Goal: Find specific page/section: Find specific page/section

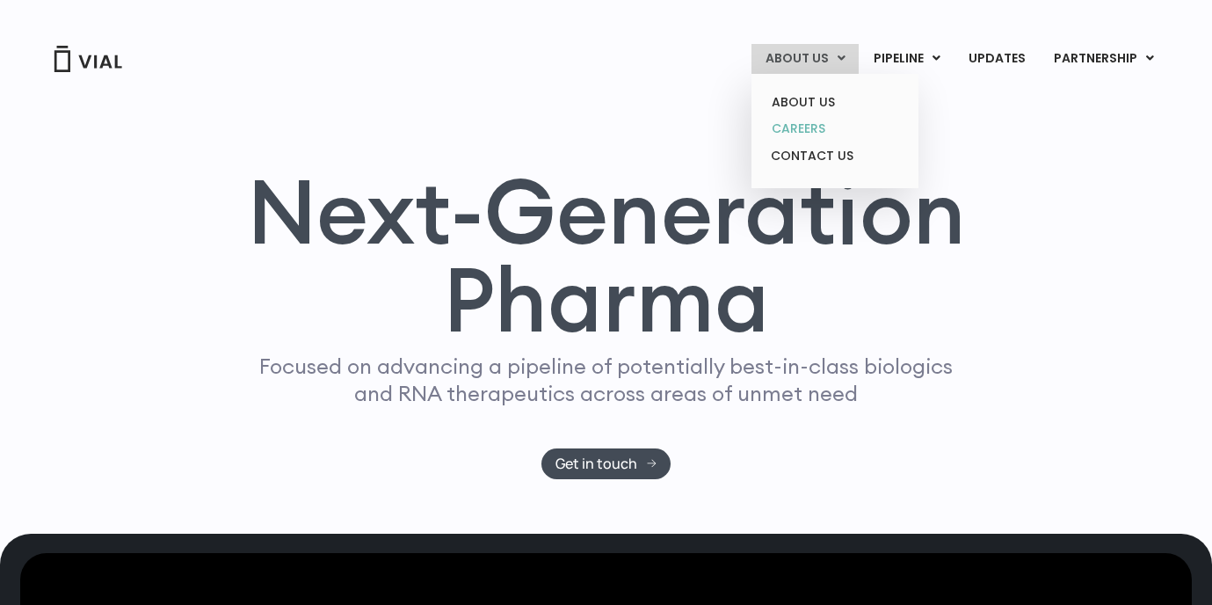
click at [816, 122] on link "CAREERS" at bounding box center [835, 128] width 154 height 27
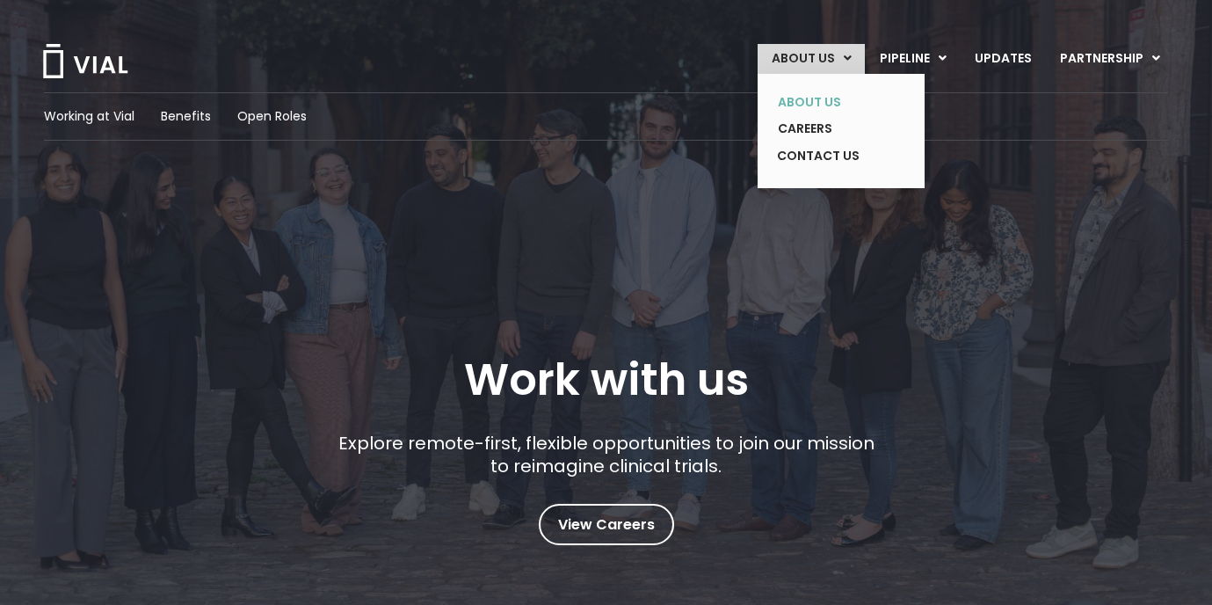
click at [816, 99] on link "ABOUT US" at bounding box center [828, 102] width 128 height 27
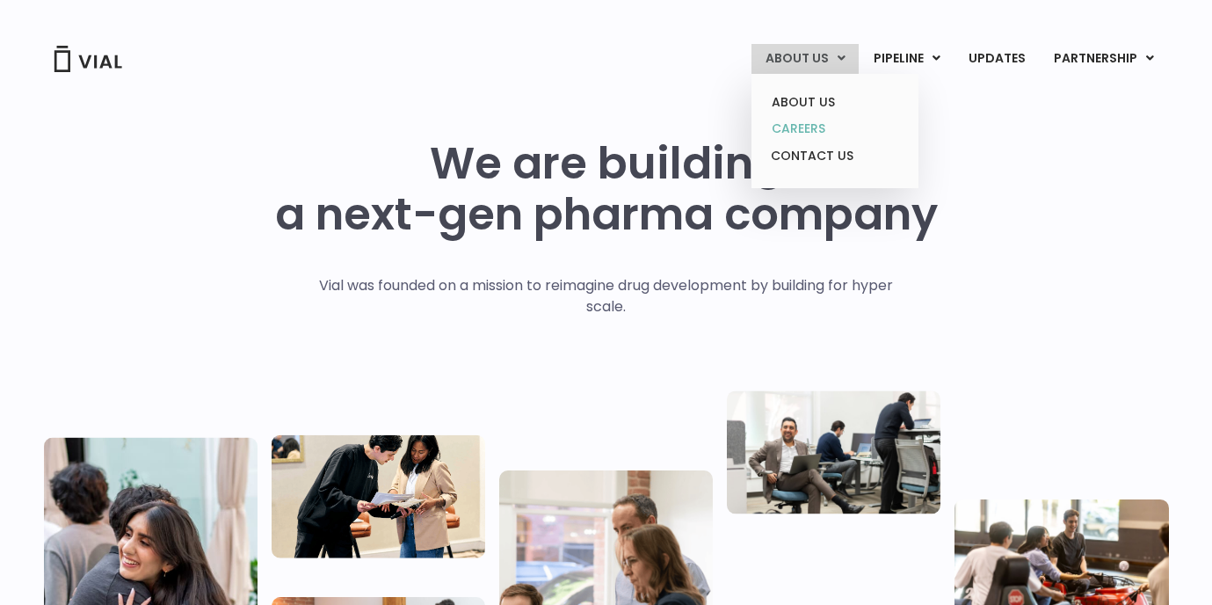
click at [800, 126] on link "CAREERS" at bounding box center [835, 128] width 154 height 27
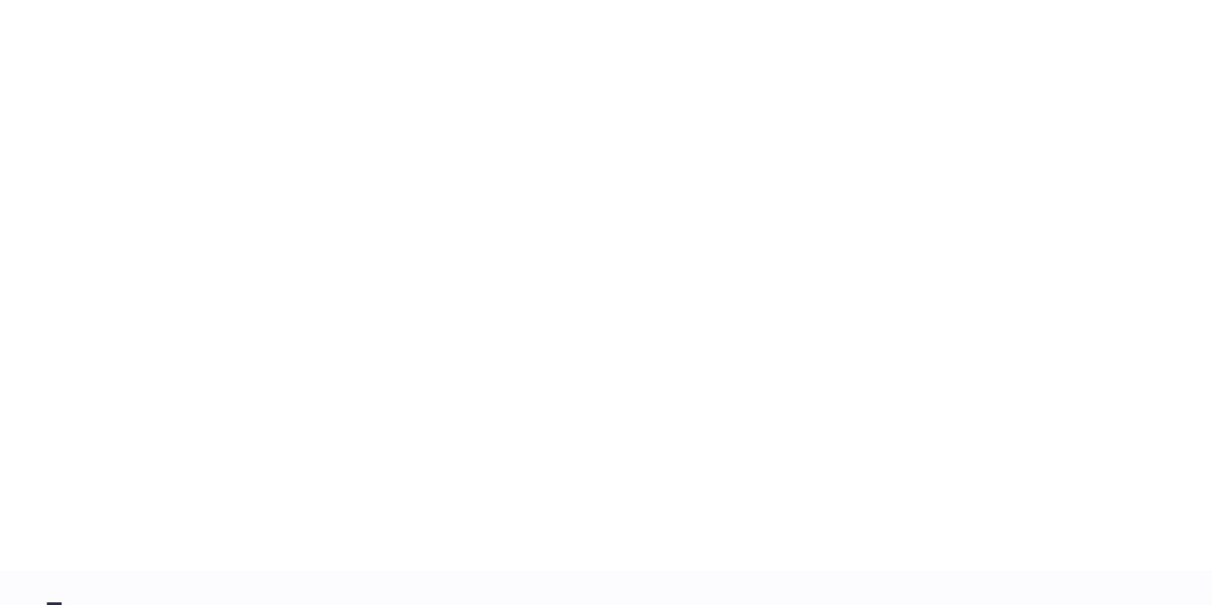
scroll to position [2709, 0]
